Goal: Task Accomplishment & Management: Use online tool/utility

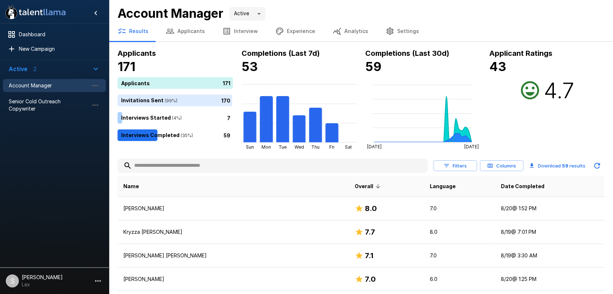
click at [194, 33] on button "Applicants" at bounding box center [185, 31] width 57 height 20
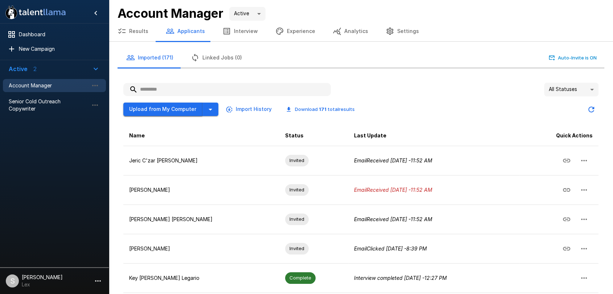
click at [173, 107] on button "Upload from My Computer" at bounding box center [162, 109] width 79 height 13
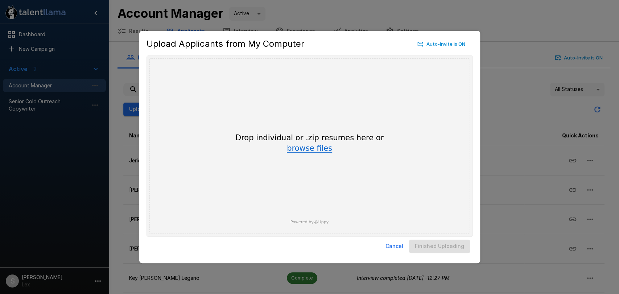
click at [295, 150] on button "browse files" at bounding box center [309, 149] width 45 height 8
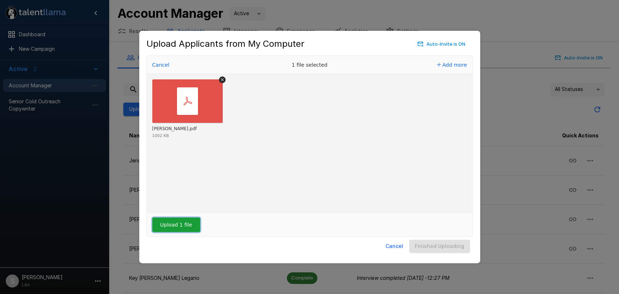
click at [177, 220] on button "Upload 1 file" at bounding box center [176, 225] width 48 height 15
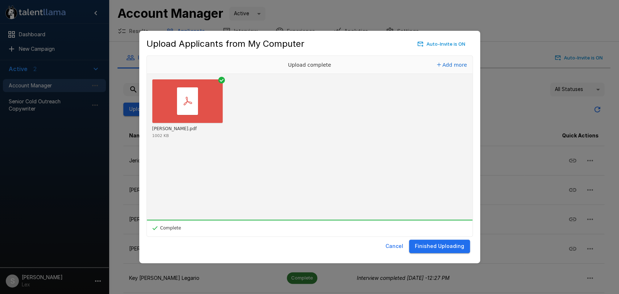
click at [444, 243] on button "Finished Uploading" at bounding box center [439, 246] width 61 height 13
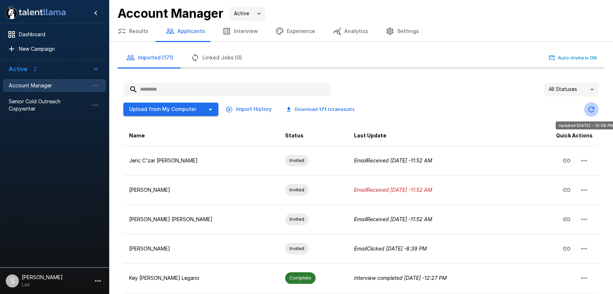
click at [589, 108] on icon "Updated Today - 10:08 PM" at bounding box center [591, 109] width 9 height 9
click at [592, 111] on icon "Updated Today - 10:08 PM" at bounding box center [591, 110] width 6 height 6
click at [153, 90] on input "text" at bounding box center [226, 89] width 207 height 13
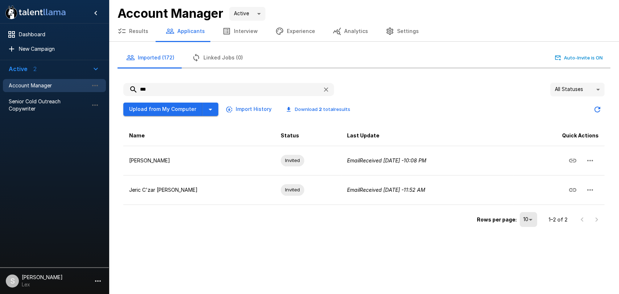
type input "***"
click at [140, 32] on button "Results" at bounding box center [133, 31] width 48 height 20
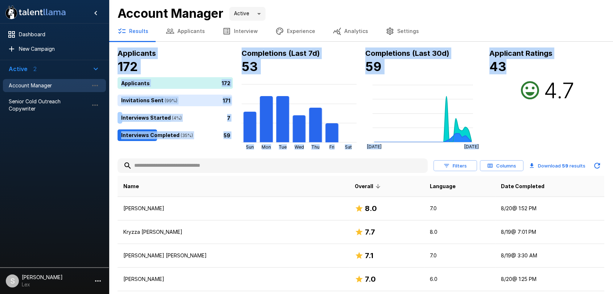
drag, startPoint x: 575, startPoint y: 33, endPoint x: 574, endPoint y: 75, distance: 42.4
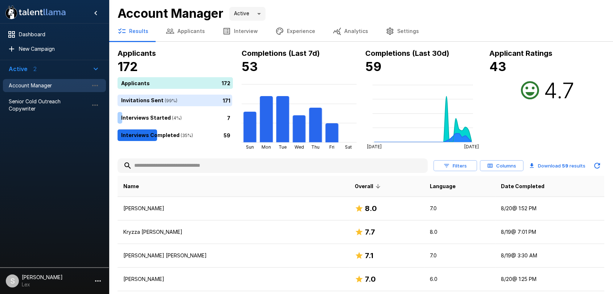
click at [586, 25] on div "Results Applicants Interview Experience Analytics Settings" at bounding box center [361, 31] width 504 height 20
